Goal: Task Accomplishment & Management: Use online tool/utility

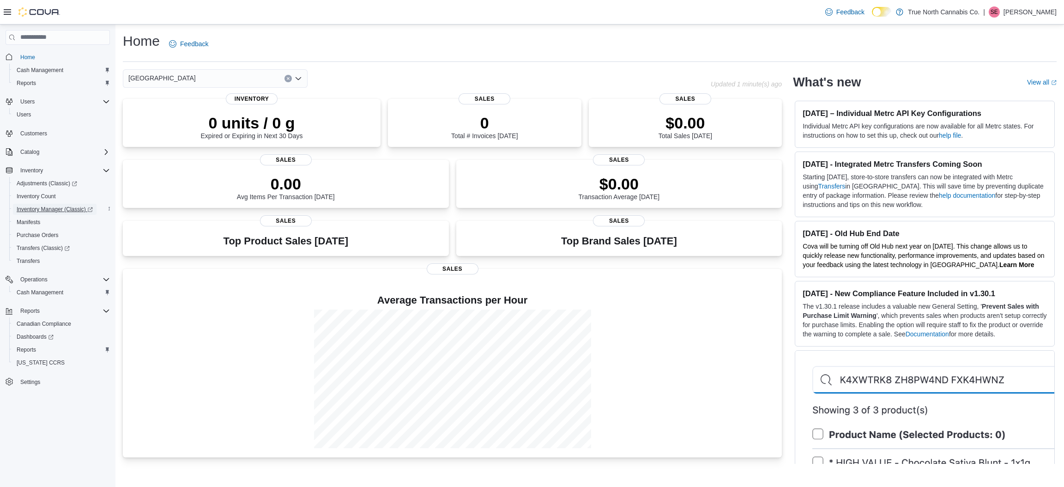
click at [74, 213] on span "Inventory Manager (Classic)" at bounding box center [55, 209] width 76 height 11
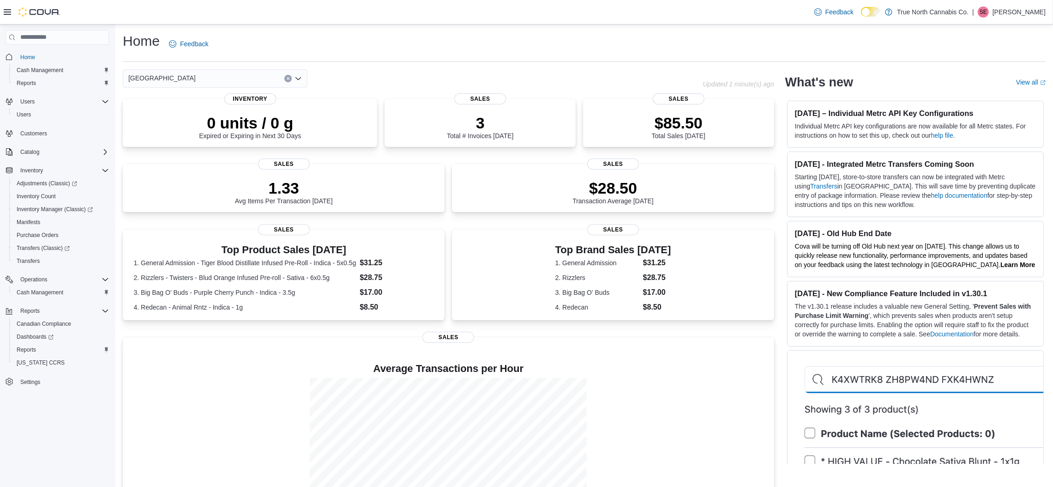
scroll to position [51, 0]
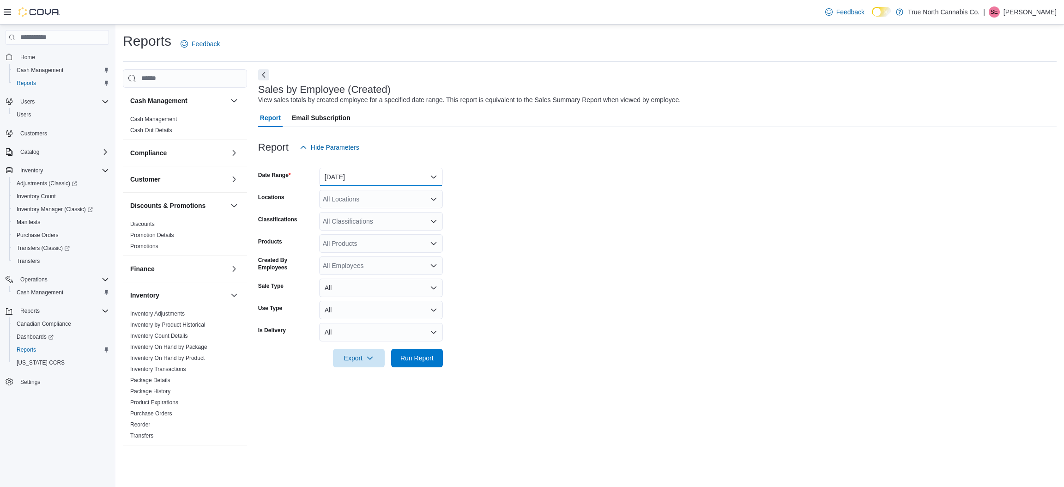
click at [357, 170] on button "Yesterday" at bounding box center [381, 177] width 124 height 18
click at [351, 212] on span "Today" at bounding box center [386, 213] width 105 height 11
click at [354, 204] on div "All Locations" at bounding box center [381, 199] width 124 height 18
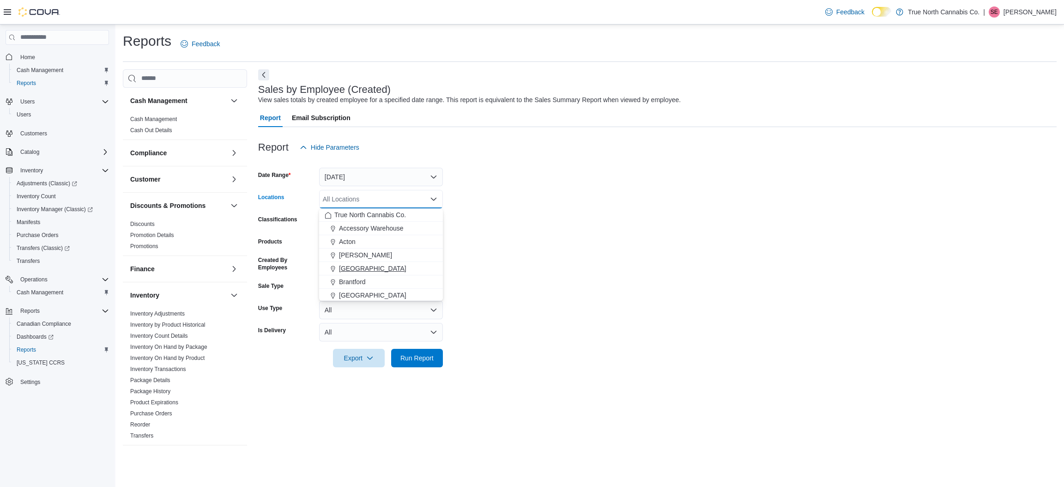
click at [357, 265] on span "[GEOGRAPHIC_DATA]" at bounding box center [372, 268] width 67 height 9
click at [410, 356] on span "Run Report" at bounding box center [416, 357] width 33 height 9
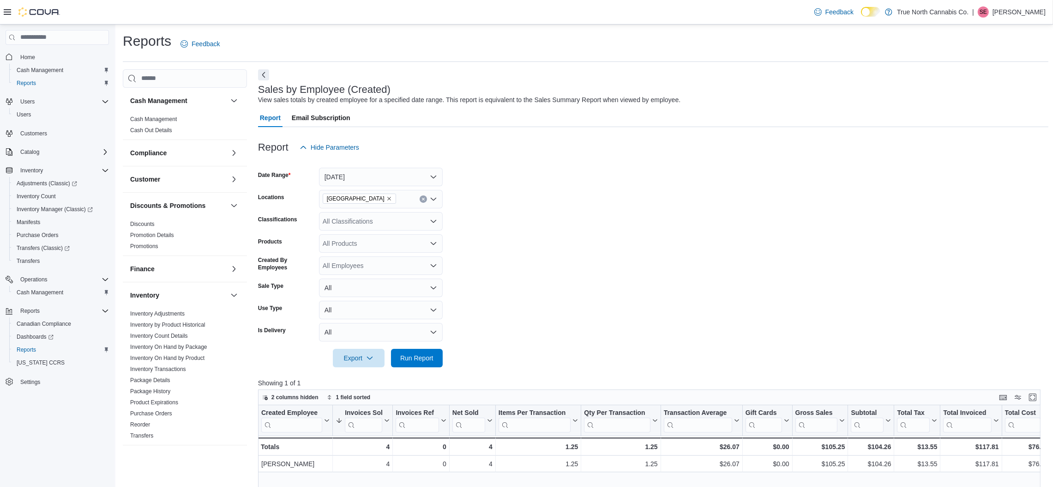
click at [697, 299] on form "Date Range Today Locations Belleville Classifications All Classifications Produ…" at bounding box center [653, 262] width 790 height 211
click at [422, 356] on span "Run Report" at bounding box center [416, 357] width 33 height 9
click at [421, 359] on span "Run Report" at bounding box center [416, 357] width 33 height 9
click at [420, 360] on span "Run Report" at bounding box center [416, 357] width 33 height 9
click at [419, 355] on span "Run Report" at bounding box center [416, 357] width 33 height 9
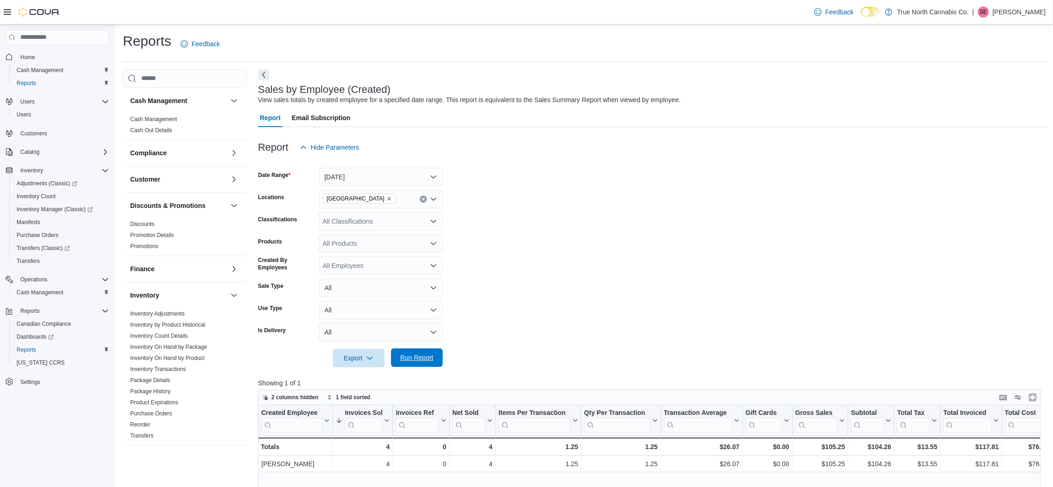
click at [420, 366] on span "Run Report" at bounding box center [417, 357] width 41 height 18
click at [416, 358] on span "Run Report" at bounding box center [416, 357] width 33 height 9
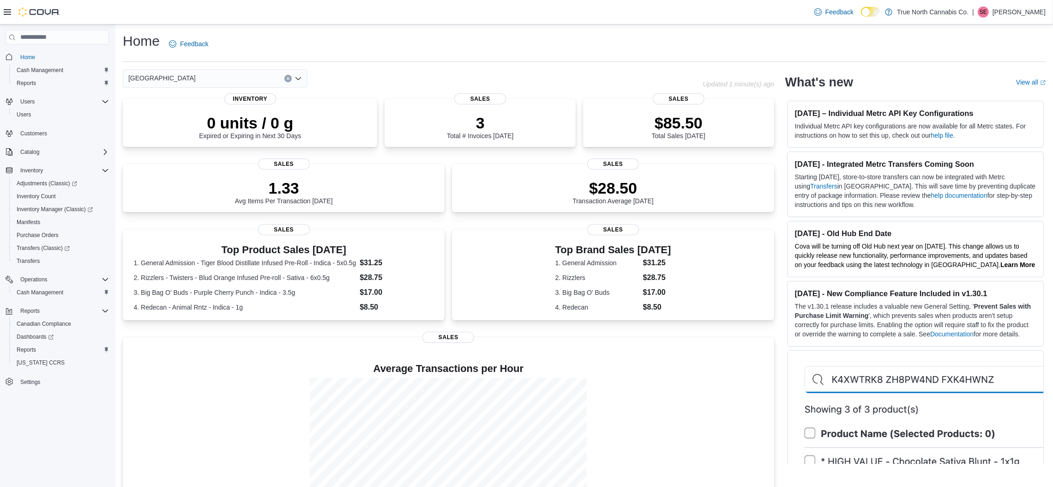
scroll to position [51, 0]
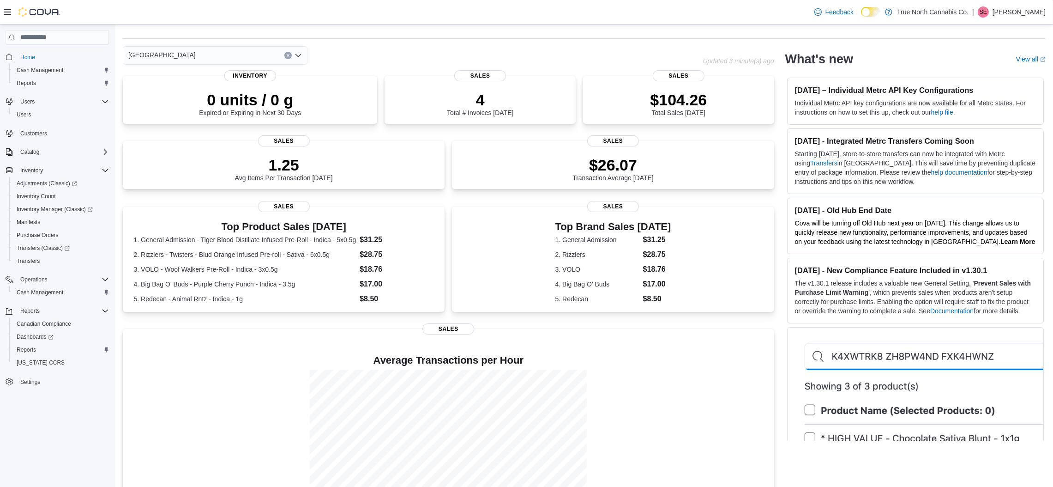
scroll to position [65, 0]
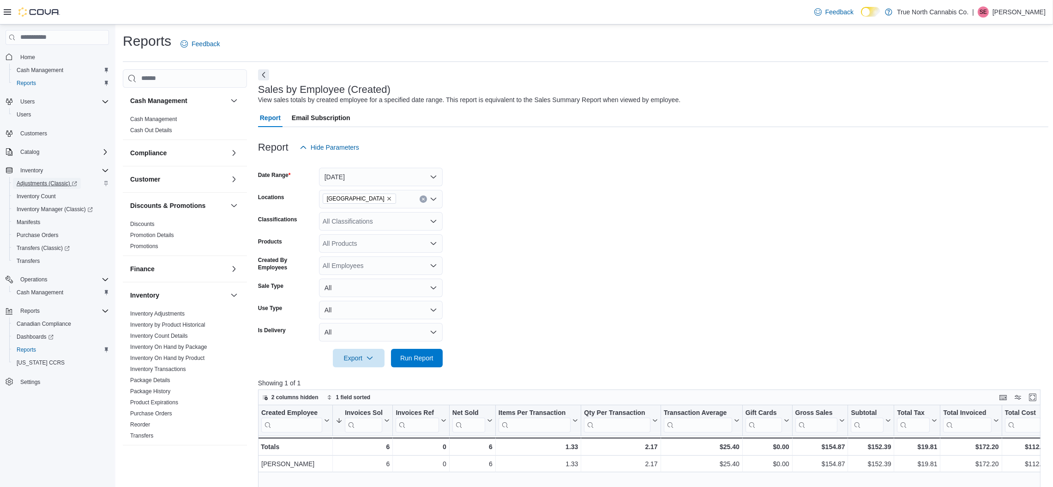
click at [47, 181] on span "Adjustments (Classic)" at bounding box center [47, 183] width 60 height 7
